Goal: Task Accomplishment & Management: Complete application form

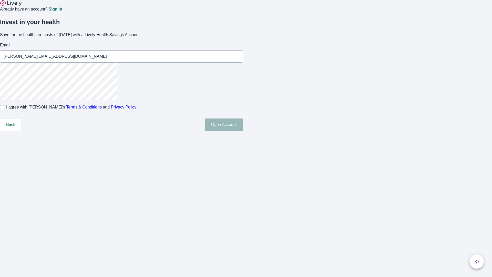
click at [4, 109] on input "I agree with Lively’s Terms & Conditions and Privacy Policy" at bounding box center [2, 107] width 4 height 4
checkbox input "true"
click at [243, 131] on button "Open Account" at bounding box center [224, 124] width 38 height 12
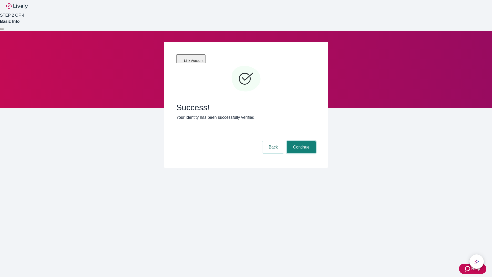
click at [300, 141] on button "Continue" at bounding box center [301, 147] width 29 height 12
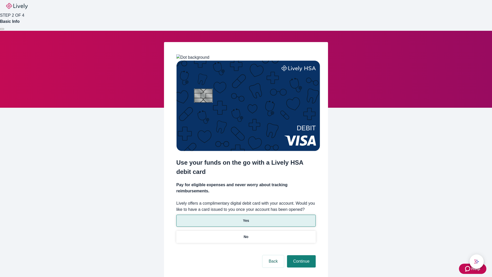
click at [246, 218] on p "Yes" at bounding box center [246, 220] width 6 height 5
click at [300, 255] on button "Continue" at bounding box center [301, 261] width 29 height 12
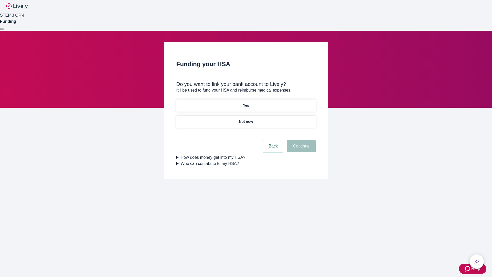
click at [246, 119] on p "Not now" at bounding box center [246, 121] width 14 height 5
click at [300, 149] on button "Continue" at bounding box center [301, 146] width 29 height 12
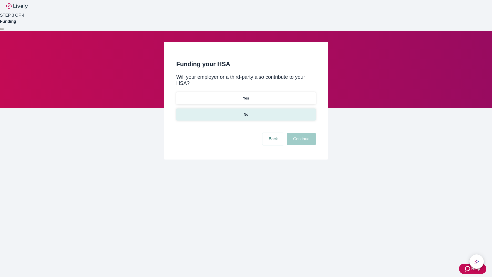
click at [246, 112] on p "No" at bounding box center [246, 114] width 5 height 5
click at [300, 133] on button "Continue" at bounding box center [301, 139] width 29 height 12
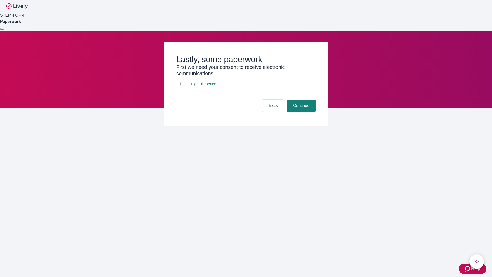
click at [182, 86] on input "E-Sign Disclosure" at bounding box center [182, 84] width 4 height 4
checkbox input "true"
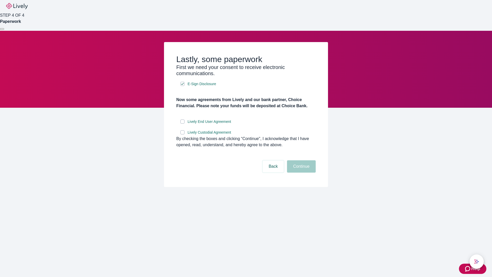
click at [182, 123] on input "Lively End User Agreement" at bounding box center [182, 121] width 4 height 4
checkbox input "true"
click at [182, 134] on input "Lively Custodial Agreement" at bounding box center [182, 132] width 4 height 4
checkbox input "true"
click at [300, 172] on button "Continue" at bounding box center [301, 166] width 29 height 12
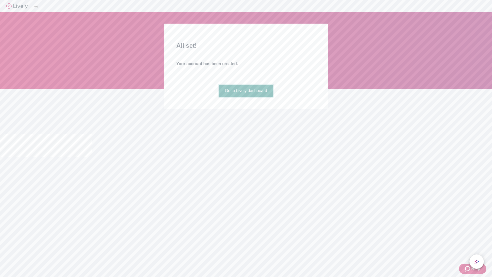
click at [246, 97] on link "Go to Lively dashboard" at bounding box center [246, 91] width 55 height 12
